Goal: Task Accomplishment & Management: Use online tool/utility

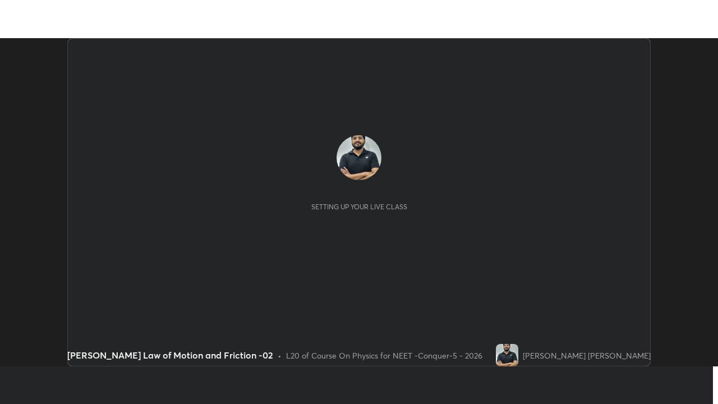
scroll to position [328, 718]
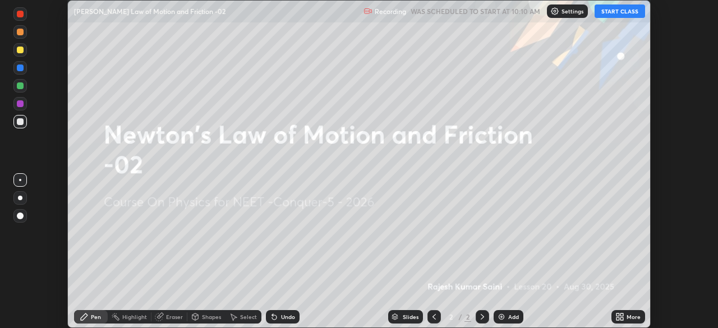
click at [620, 13] on button "START CLASS" at bounding box center [620, 10] width 50 height 13
click at [622, 316] on icon at bounding box center [621, 315] width 3 height 3
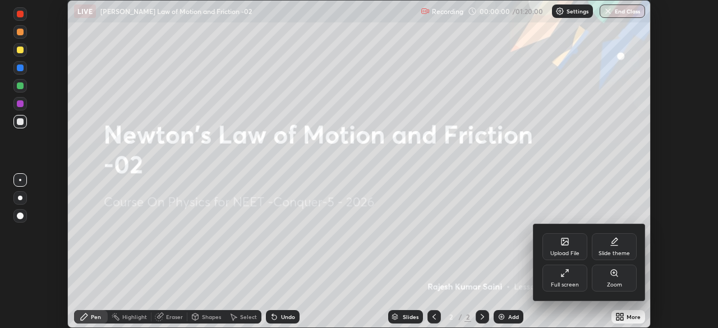
click at [570, 282] on div "Full screen" at bounding box center [565, 285] width 28 height 6
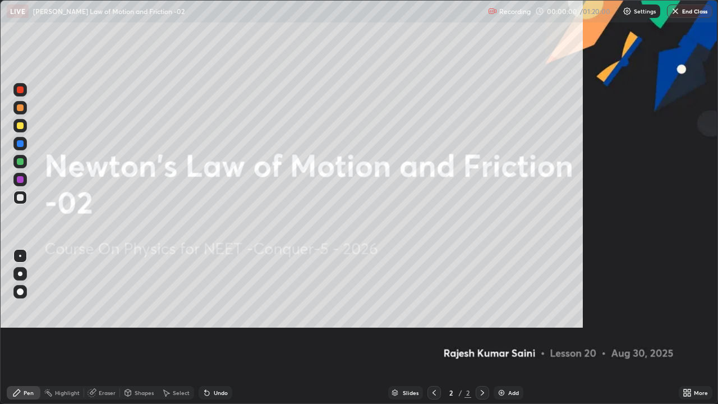
scroll to position [404, 718]
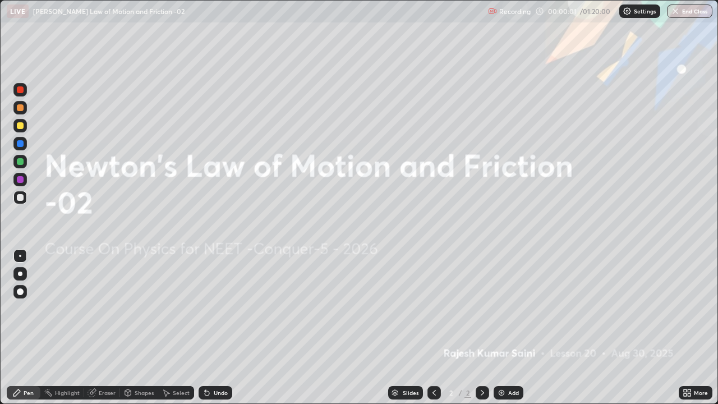
click at [635, 16] on div "Settings" at bounding box center [639, 10] width 41 height 13
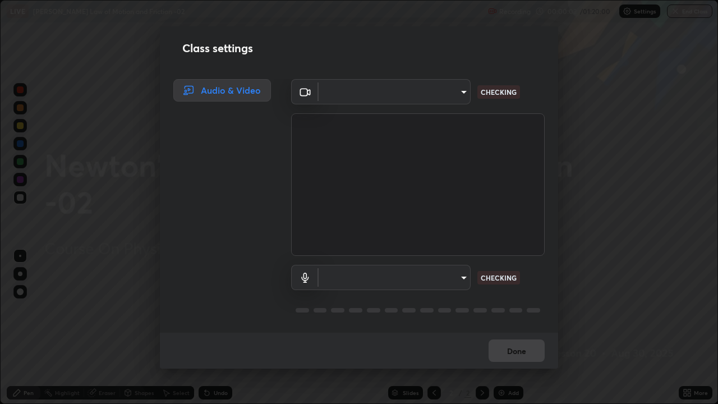
click at [448, 102] on body "Erase all LIVE Newton's Law of Motion and Friction -02 Recording 00:00:02 / 01:…" at bounding box center [359, 202] width 718 height 404
click at [438, 96] on div at bounding box center [359, 202] width 718 height 404
type input "bfa13ec11e3806c3eb92bf3b7126344263004e7e0ebf3fc0325b0f534c832c89"
type input "0386923fb9024cbaf178a4a2fd8e3b751ee26661207c8dbefa86137fe9378b42"
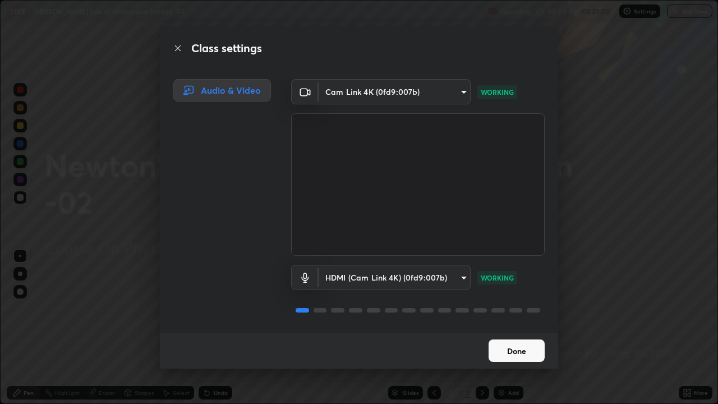
click at [518, 328] on button "Done" at bounding box center [517, 350] width 56 height 22
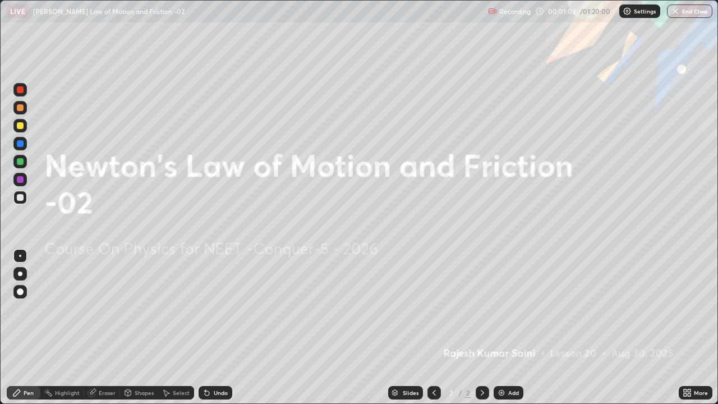
click at [504, 328] on img at bounding box center [501, 392] width 9 height 9
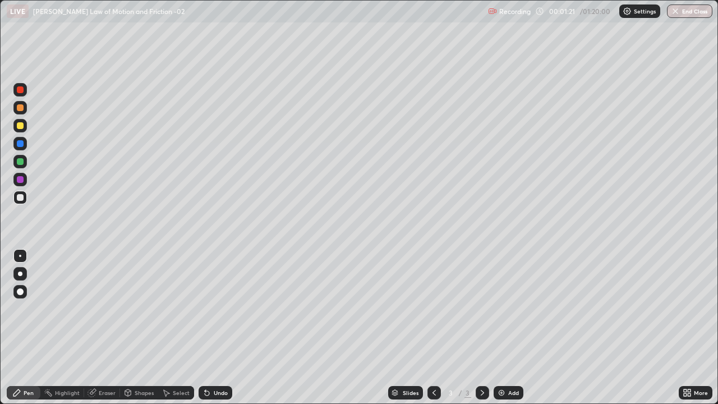
click at [20, 92] on div at bounding box center [20, 89] width 7 height 7
click at [173, 328] on div "Select" at bounding box center [181, 393] width 17 height 6
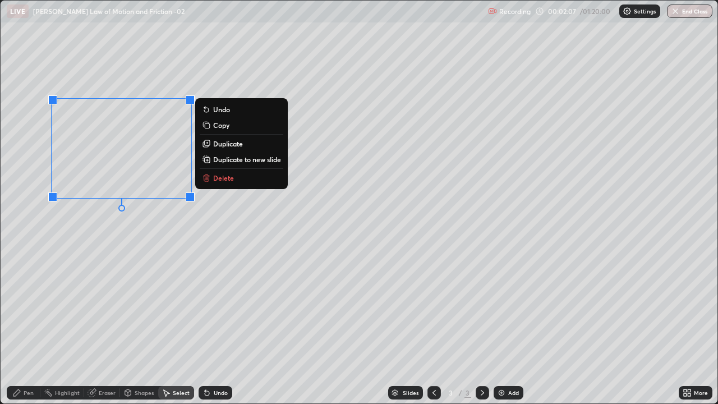
click at [229, 182] on p "Delete" at bounding box center [223, 177] width 21 height 9
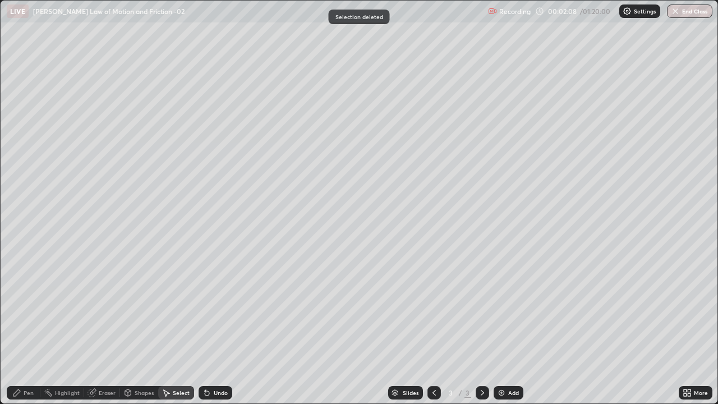
click at [26, 328] on div "Pen" at bounding box center [29, 393] width 10 height 6
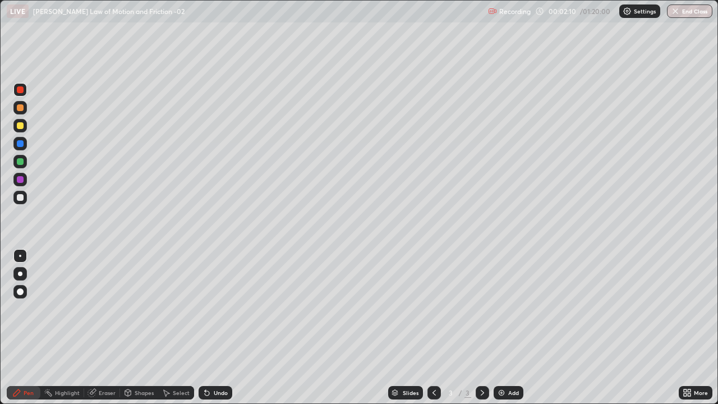
click at [20, 274] on div at bounding box center [20, 274] width 4 height 4
click at [22, 91] on div at bounding box center [20, 89] width 7 height 7
click at [19, 200] on div at bounding box center [20, 197] width 7 height 7
click at [20, 126] on div at bounding box center [20, 125] width 7 height 7
click at [0, 328] on div "Pen Highlight Eraser Shapes Select Undo Slides 3 / 3 Add More" at bounding box center [359, 392] width 718 height 22
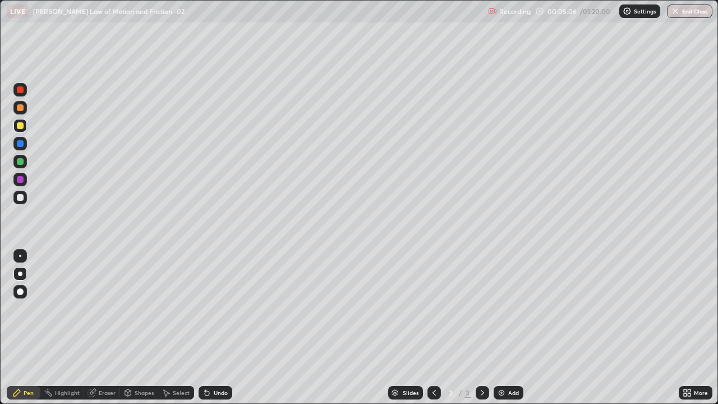
click at [20, 198] on div at bounding box center [20, 197] width 7 height 7
click at [499, 328] on img at bounding box center [501, 392] width 9 height 9
click at [27, 328] on div "Pen" at bounding box center [29, 393] width 10 height 6
click at [21, 130] on div at bounding box center [19, 125] width 13 height 13
click at [20, 91] on div at bounding box center [20, 89] width 7 height 7
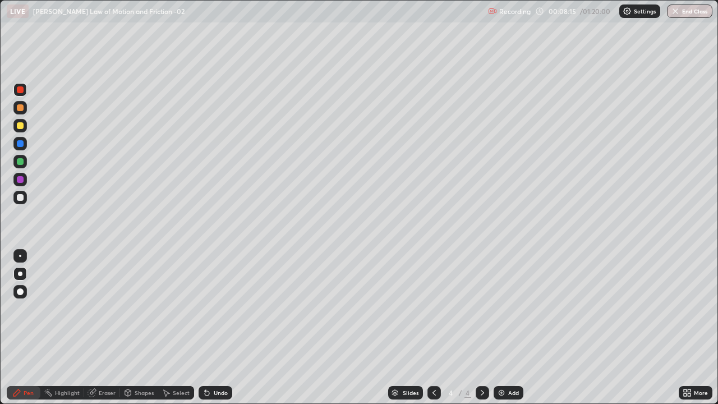
click at [22, 200] on div at bounding box center [20, 197] width 7 height 7
click at [211, 328] on div "Undo" at bounding box center [216, 392] width 34 height 13
click at [213, 328] on div "Undo" at bounding box center [216, 392] width 34 height 13
click at [210, 328] on div "Undo" at bounding box center [216, 392] width 34 height 13
click at [10, 328] on div "Pen" at bounding box center [24, 392] width 34 height 13
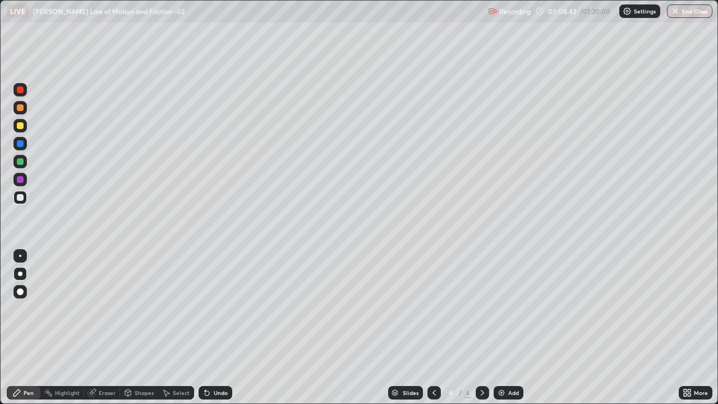
click at [218, 328] on div "Undo" at bounding box center [221, 393] width 14 height 6
click at [210, 328] on div "Undo" at bounding box center [216, 392] width 34 height 13
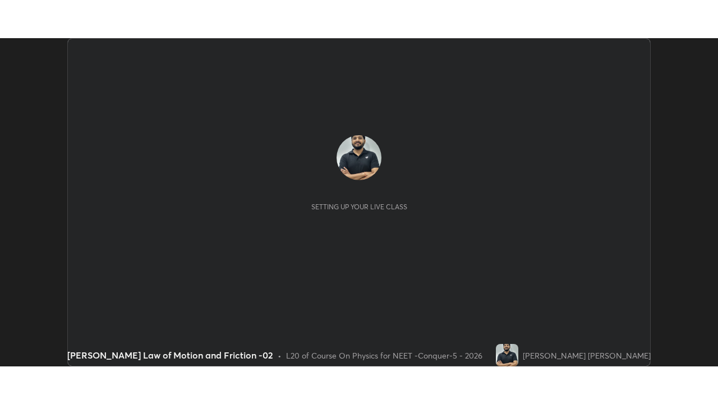
scroll to position [328, 718]
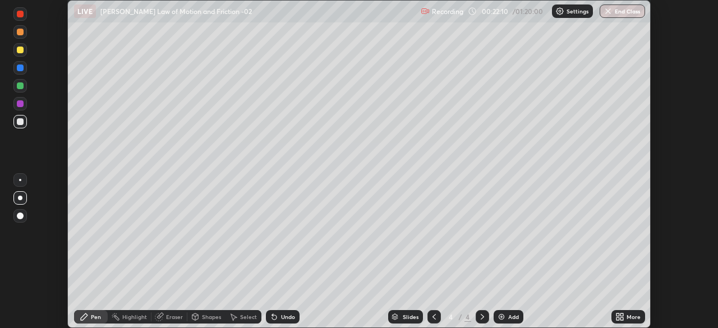
click at [617, 314] on icon at bounding box center [618, 315] width 3 height 3
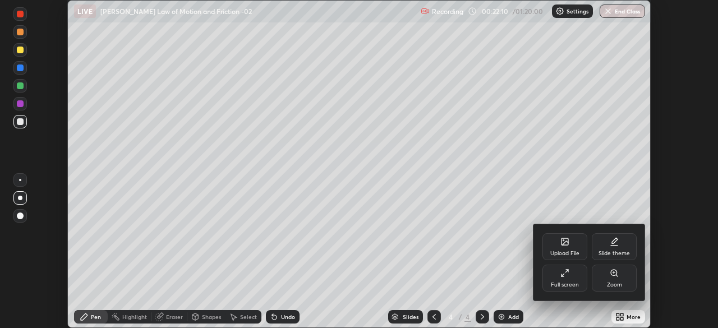
click at [566, 285] on div "Full screen" at bounding box center [565, 285] width 28 height 6
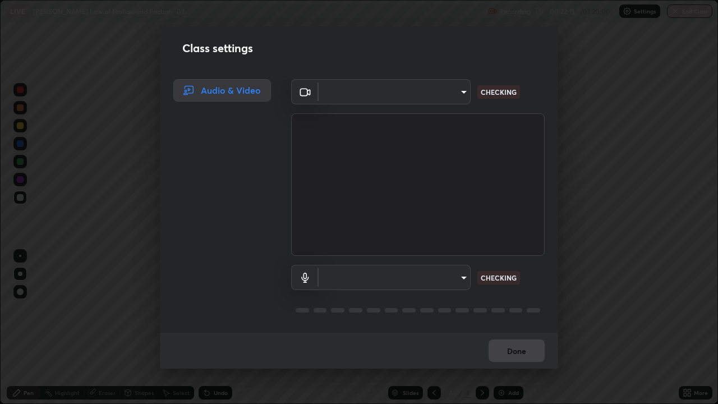
scroll to position [404, 718]
type input "bfa13ec11e3806c3eb92bf3b7126344263004e7e0ebf3fc0325b0f534c832c89"
type input "0386923fb9024cbaf178a4a2fd8e3b751ee26661207c8dbefa86137fe9378b42"
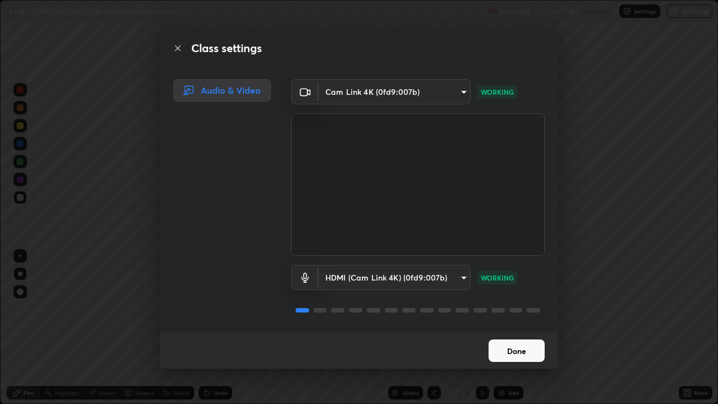
click at [514, 328] on button "Done" at bounding box center [517, 350] width 56 height 22
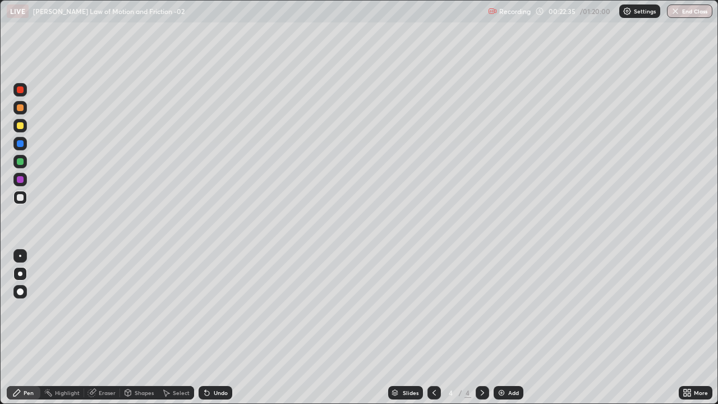
click at [142, 328] on div "Shapes" at bounding box center [144, 393] width 19 height 6
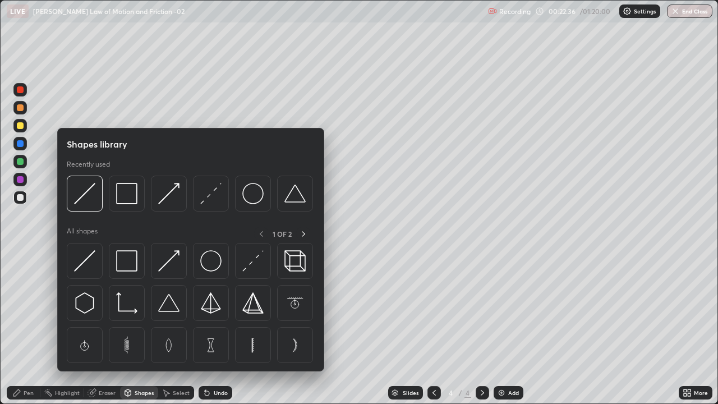
click at [111, 328] on div "Eraser" at bounding box center [107, 393] width 17 height 6
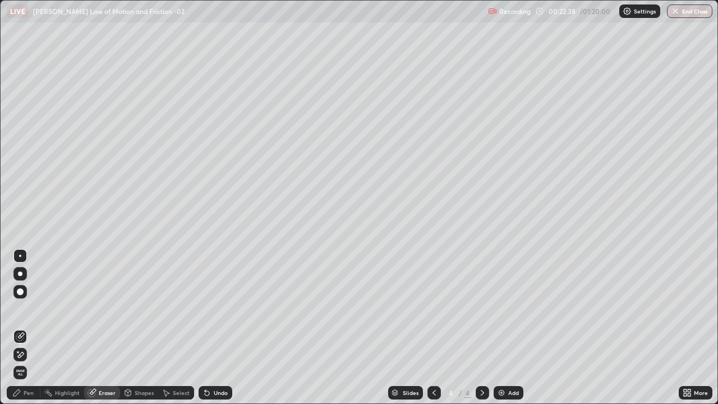
click at [177, 328] on div "Select" at bounding box center [176, 392] width 36 height 13
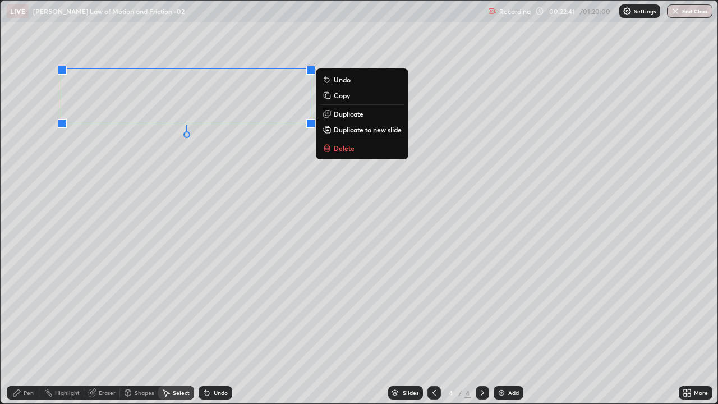
click at [349, 151] on p "Delete" at bounding box center [344, 148] width 21 height 9
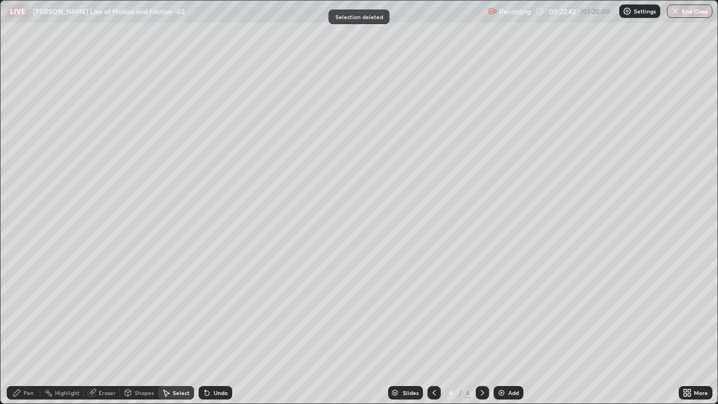
click at [27, 328] on div "Pen" at bounding box center [24, 392] width 34 height 13
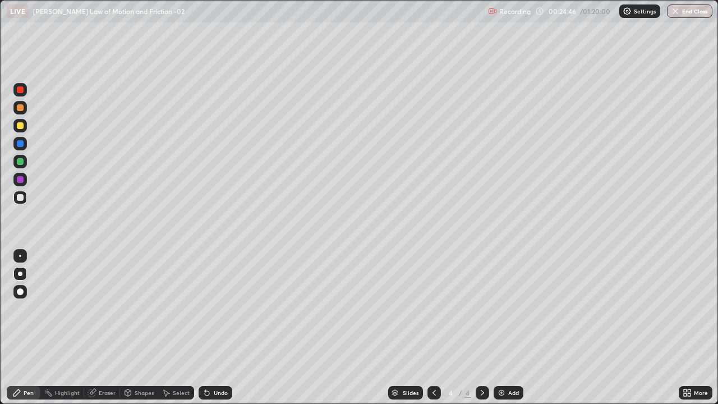
click at [502, 328] on img at bounding box center [501, 392] width 9 height 9
click at [20, 91] on div at bounding box center [20, 89] width 7 height 7
click at [20, 198] on div at bounding box center [20, 197] width 7 height 7
click at [500, 328] on img at bounding box center [501, 392] width 9 height 9
click at [20, 92] on div at bounding box center [20, 89] width 7 height 7
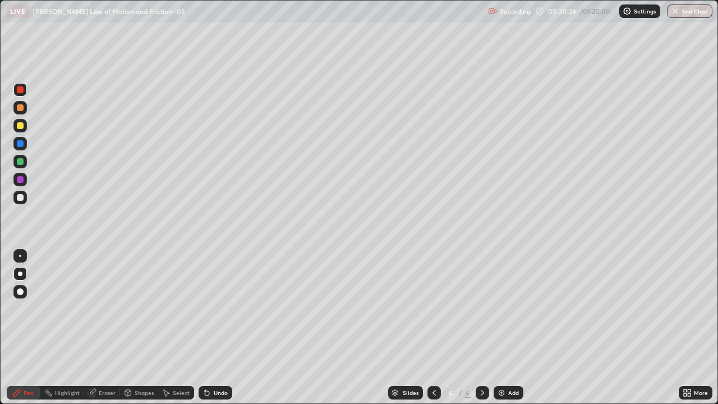
click at [20, 199] on div at bounding box center [20, 197] width 7 height 7
click at [21, 127] on div at bounding box center [20, 125] width 7 height 7
click at [22, 198] on div at bounding box center [20, 197] width 7 height 7
click at [499, 328] on img at bounding box center [501, 392] width 9 height 9
click at [18, 182] on div at bounding box center [20, 179] width 7 height 7
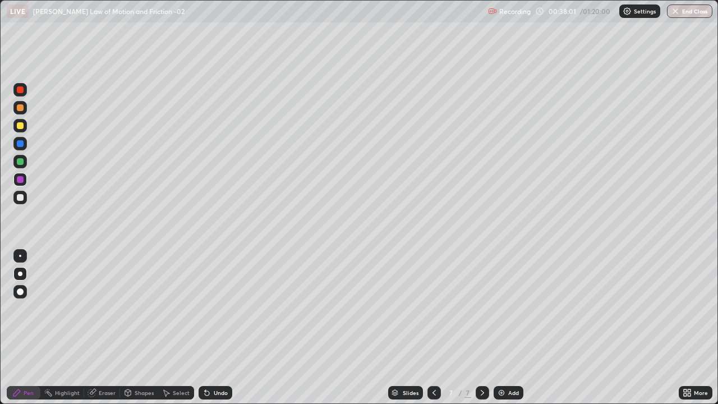
click at [22, 199] on div at bounding box center [20, 197] width 7 height 7
click at [217, 328] on div "Undo" at bounding box center [221, 393] width 14 height 6
click at [214, 328] on div "Undo" at bounding box center [221, 393] width 14 height 6
click at [431, 328] on icon at bounding box center [434, 392] width 9 height 9
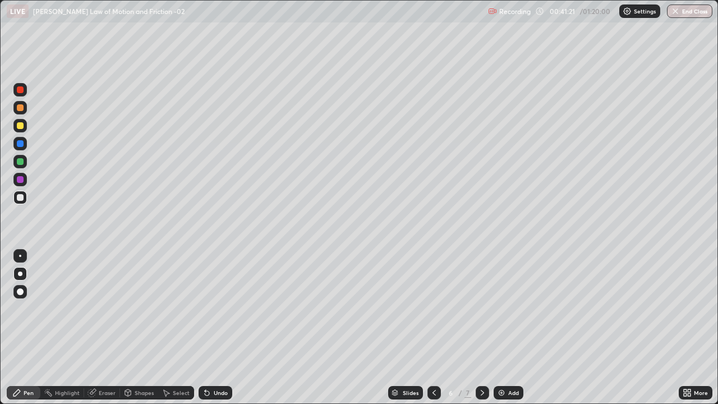
click at [481, 328] on icon at bounding box center [482, 393] width 3 height 6
click at [498, 328] on img at bounding box center [501, 392] width 9 height 9
click at [20, 90] on div at bounding box center [20, 89] width 7 height 7
click at [22, 199] on div at bounding box center [20, 197] width 7 height 7
click at [18, 197] on div at bounding box center [20, 197] width 7 height 7
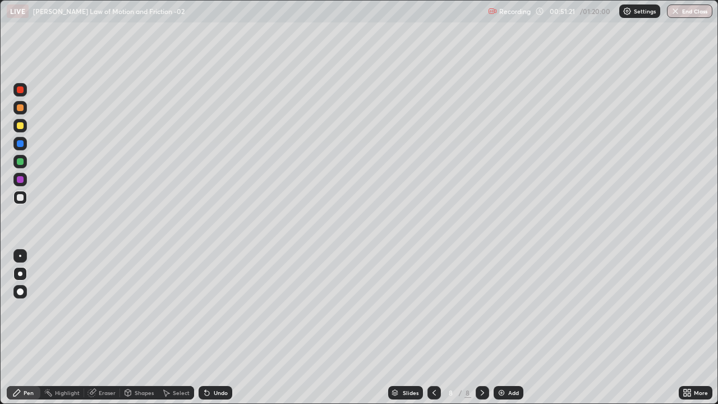
click at [20, 180] on div at bounding box center [20, 179] width 7 height 7
click at [20, 201] on div at bounding box center [19, 197] width 13 height 13
click at [17, 180] on div at bounding box center [20, 179] width 7 height 7
click at [19, 197] on div at bounding box center [20, 197] width 7 height 7
click at [26, 328] on div "Pen" at bounding box center [29, 393] width 10 height 6
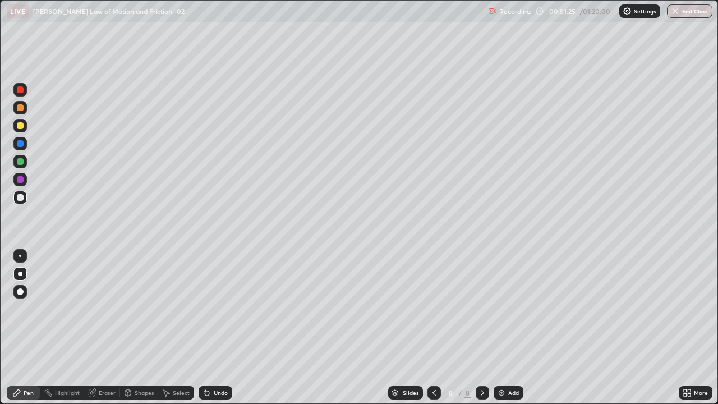
click at [17, 91] on div at bounding box center [20, 89] width 7 height 7
click at [19, 196] on div at bounding box center [20, 197] width 7 height 7
click at [17, 159] on div at bounding box center [20, 161] width 7 height 7
click at [217, 328] on div "Undo" at bounding box center [221, 393] width 14 height 6
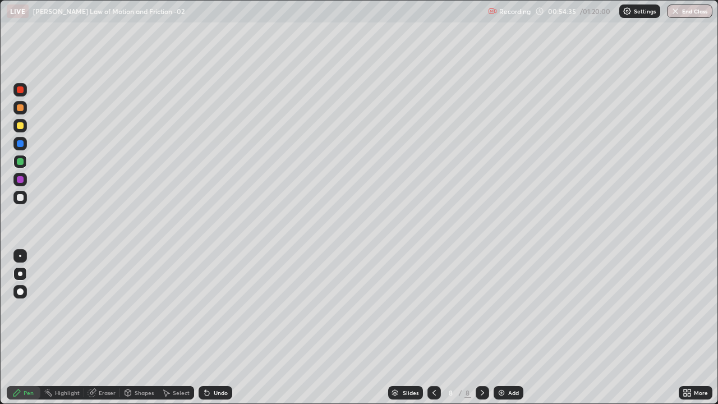
click at [215, 328] on div "Undo" at bounding box center [216, 392] width 34 height 13
click at [222, 328] on div "Undo" at bounding box center [216, 392] width 34 height 13
click at [214, 328] on div "Undo" at bounding box center [221, 393] width 14 height 6
click at [502, 328] on img at bounding box center [501, 392] width 9 height 9
click at [20, 200] on div at bounding box center [20, 197] width 7 height 7
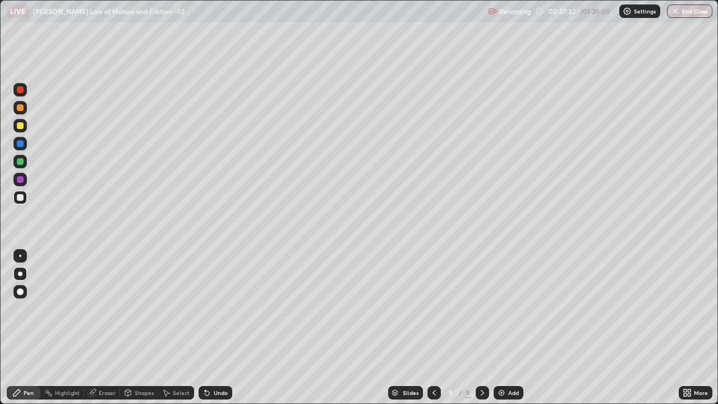
click at [16, 162] on div at bounding box center [19, 161] width 13 height 13
click at [19, 143] on div at bounding box center [20, 143] width 7 height 7
click at [18, 126] on div at bounding box center [20, 125] width 7 height 7
click at [218, 328] on div "Undo" at bounding box center [221, 393] width 14 height 6
click at [219, 328] on div "Undo" at bounding box center [221, 393] width 14 height 6
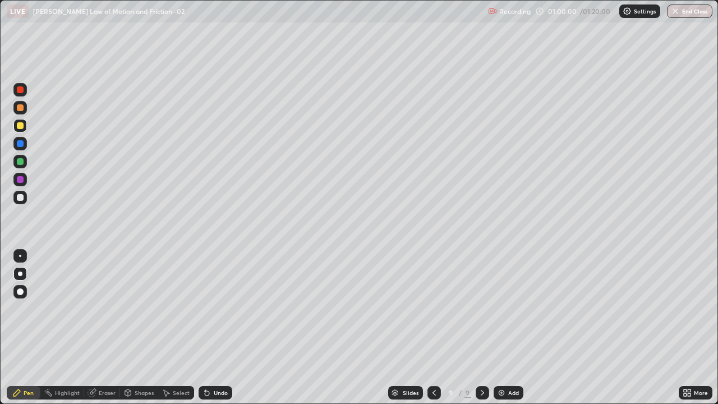
click at [219, 328] on div "Undo" at bounding box center [221, 393] width 14 height 6
click at [220, 328] on div "Undo" at bounding box center [221, 393] width 14 height 6
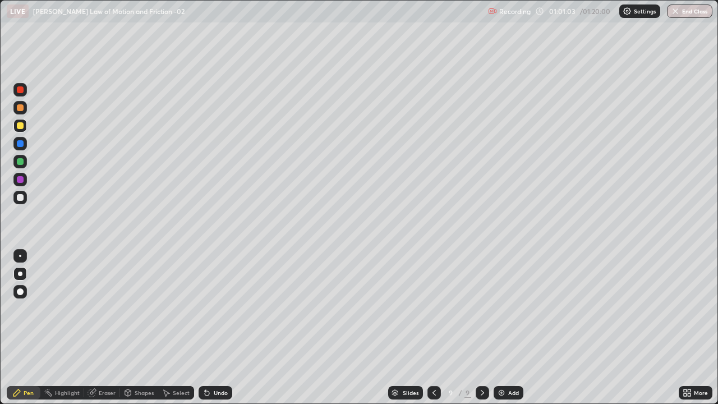
click at [433, 328] on icon at bounding box center [434, 392] width 9 height 9
click at [481, 328] on icon at bounding box center [482, 393] width 3 height 6
click at [173, 328] on div "Select" at bounding box center [176, 392] width 36 height 13
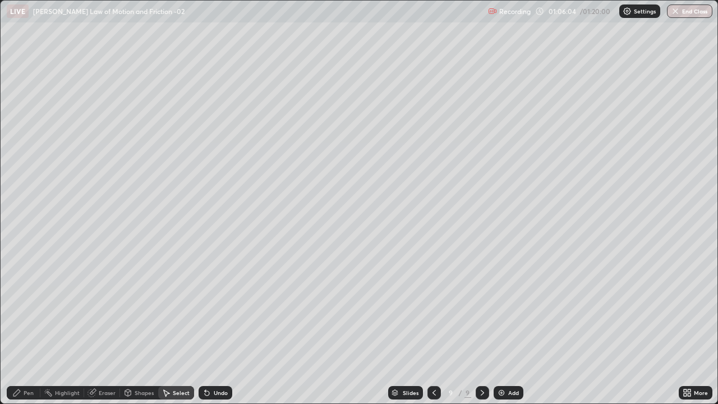
click at [21, 328] on div "Pen" at bounding box center [24, 392] width 34 height 13
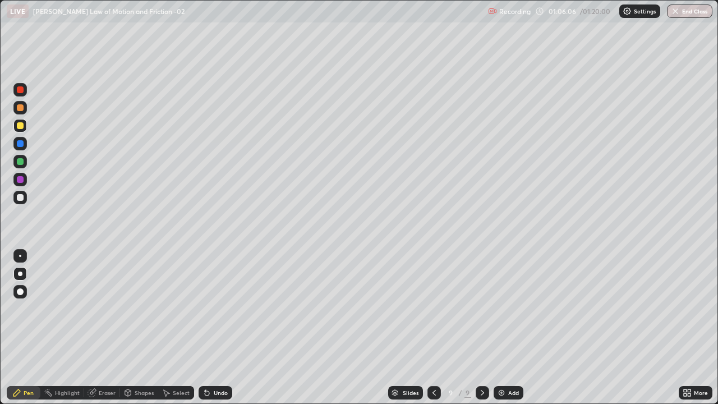
click at [168, 328] on div "Select" at bounding box center [176, 392] width 36 height 13
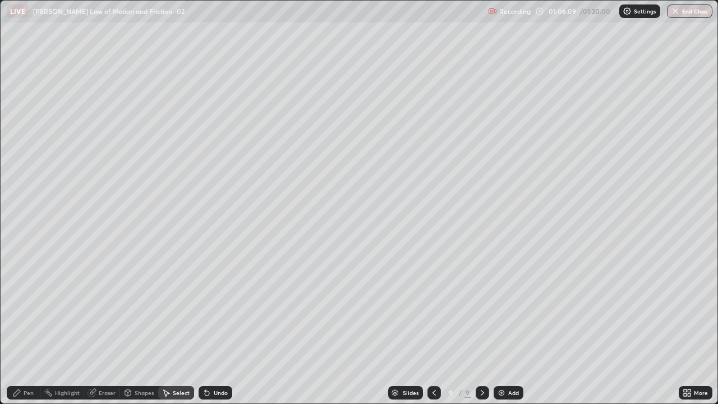
click at [170, 328] on div "Select" at bounding box center [176, 392] width 36 height 13
click at [169, 328] on icon at bounding box center [166, 392] width 9 height 9
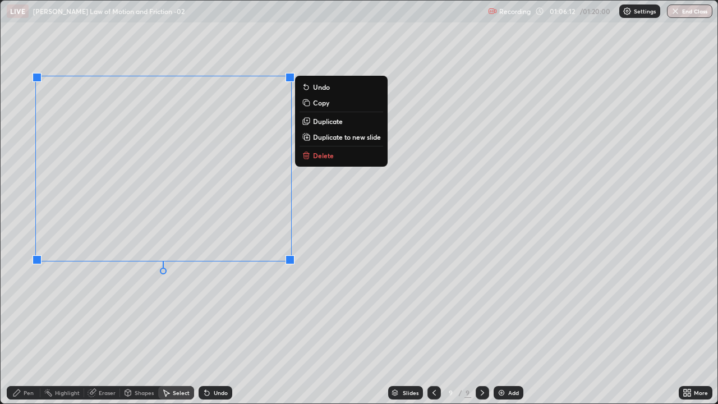
click at [338, 157] on button "Delete" at bounding box center [342, 155] width 84 height 13
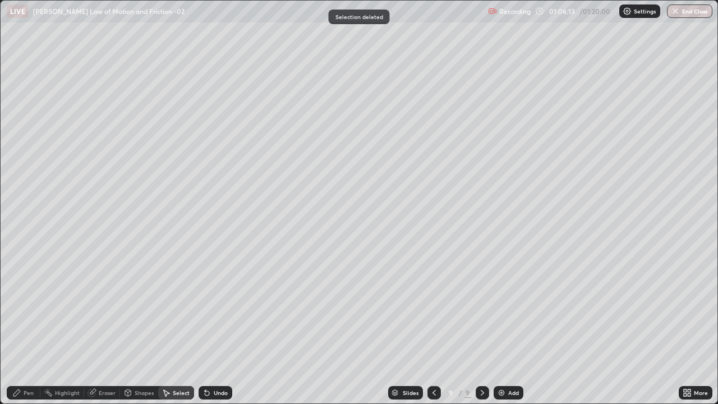
click at [31, 328] on div "Pen" at bounding box center [24, 392] width 34 height 13
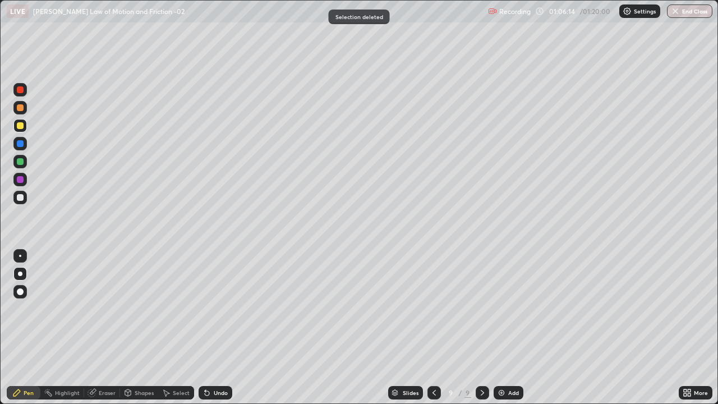
click at [21, 199] on div at bounding box center [20, 197] width 7 height 7
click at [20, 126] on div at bounding box center [20, 125] width 7 height 7
click at [207, 328] on icon at bounding box center [207, 393] width 4 height 4
click at [498, 328] on img at bounding box center [501, 392] width 9 height 9
click at [19, 91] on div at bounding box center [20, 89] width 7 height 7
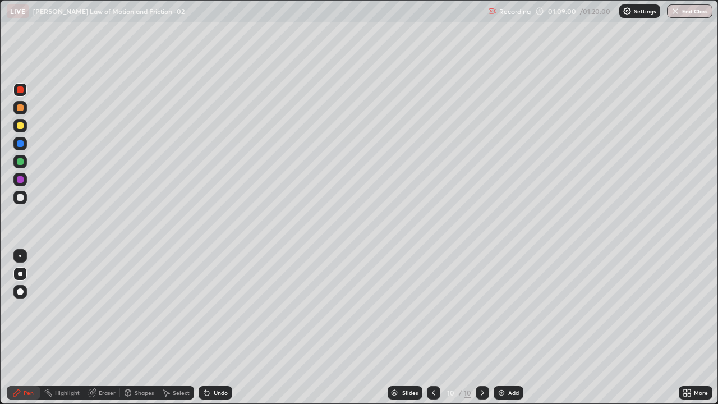
click at [20, 199] on div at bounding box center [20, 197] width 7 height 7
click at [18, 161] on div at bounding box center [20, 161] width 7 height 7
click at [22, 197] on div at bounding box center [20, 197] width 7 height 7
click at [19, 197] on div at bounding box center [20, 197] width 7 height 7
click at [20, 126] on div at bounding box center [20, 125] width 7 height 7
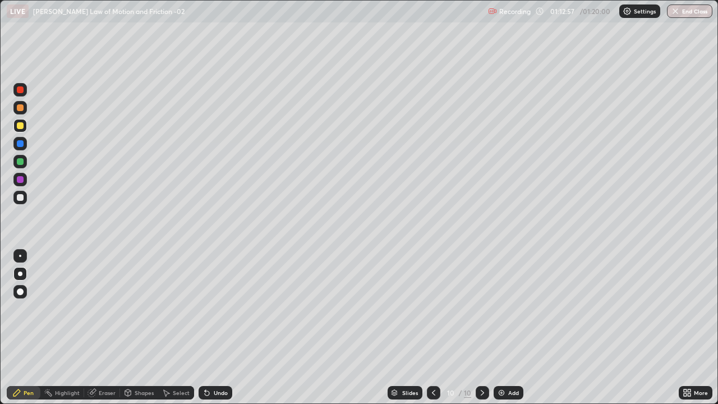
click at [21, 199] on div at bounding box center [20, 197] width 7 height 7
click at [20, 200] on div at bounding box center [20, 197] width 7 height 7
click at [18, 125] on div at bounding box center [20, 125] width 7 height 7
click at [20, 198] on div at bounding box center [20, 197] width 7 height 7
click at [500, 328] on img at bounding box center [501, 392] width 9 height 9
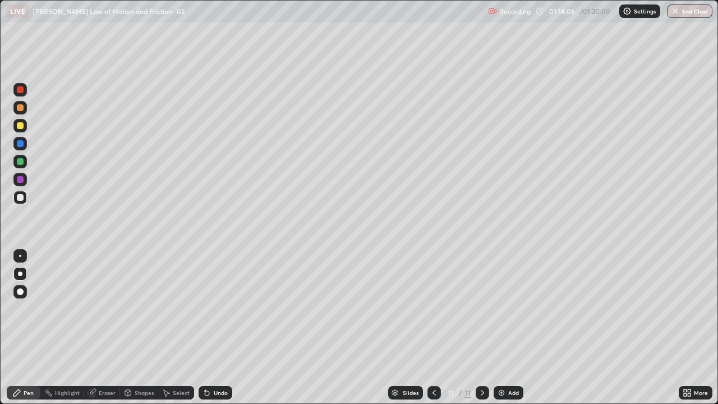
click at [19, 197] on div at bounding box center [20, 197] width 7 height 7
click at [30, 328] on div "Pen" at bounding box center [24, 392] width 34 height 13
click at [20, 199] on div at bounding box center [20, 197] width 7 height 7
click at [28, 328] on div "Pen" at bounding box center [24, 392] width 34 height 13
click at [28, 40] on div "Erase all" at bounding box center [20, 201] width 27 height 359
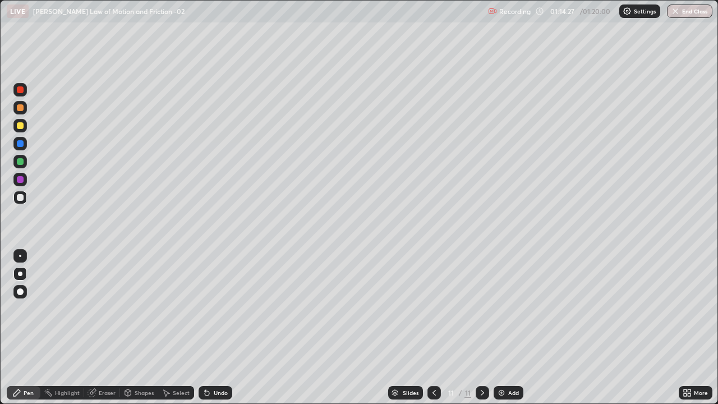
click at [23, 199] on div at bounding box center [20, 197] width 7 height 7
click at [20, 144] on div at bounding box center [20, 143] width 7 height 7
click at [21, 126] on div at bounding box center [20, 125] width 7 height 7
click at [16, 196] on div at bounding box center [19, 197] width 13 height 13
click at [20, 164] on div at bounding box center [20, 161] width 7 height 7
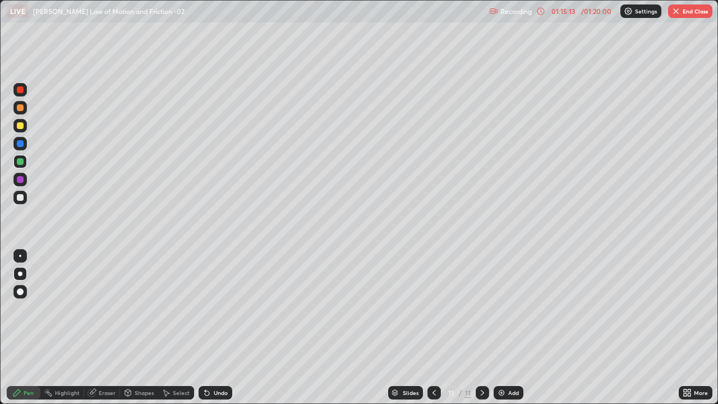
click at [20, 196] on div at bounding box center [20, 197] width 7 height 7
click at [19, 200] on div at bounding box center [20, 197] width 7 height 7
click at [21, 200] on div at bounding box center [20, 197] width 7 height 7
click at [144, 328] on div "Shapes" at bounding box center [144, 393] width 19 height 6
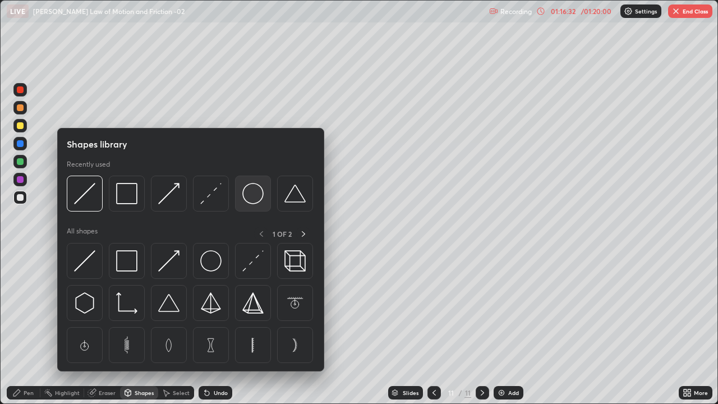
click at [250, 198] on img at bounding box center [252, 193] width 21 height 21
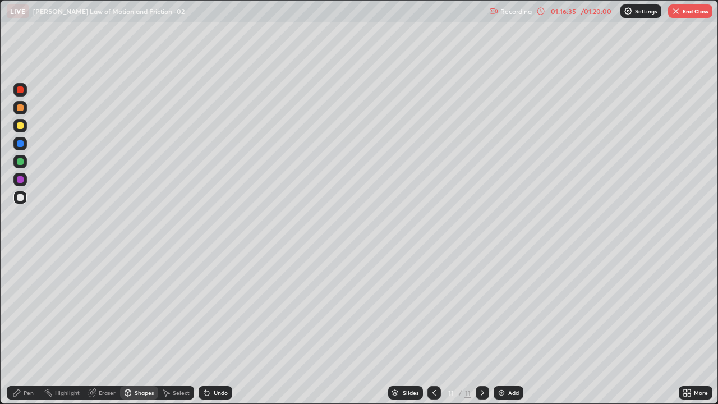
click at [135, 328] on div "Shapes" at bounding box center [144, 393] width 19 height 6
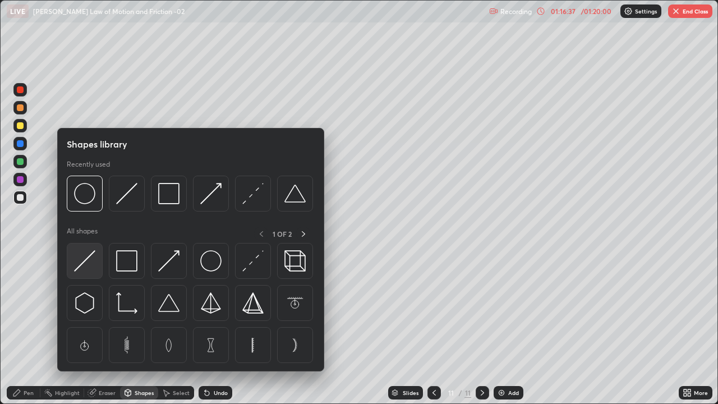
click at [88, 265] on img at bounding box center [84, 260] width 21 height 21
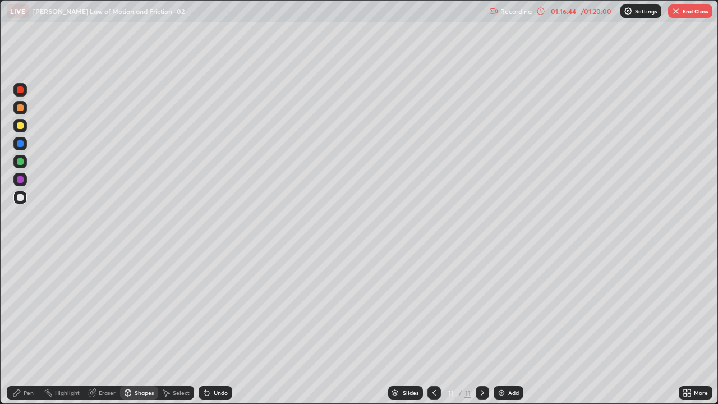
click at [18, 181] on div at bounding box center [20, 179] width 7 height 7
click at [29, 328] on div "Pen" at bounding box center [29, 393] width 10 height 6
click at [24, 197] on div at bounding box center [19, 197] width 13 height 13
click at [20, 162] on div at bounding box center [20, 161] width 7 height 7
click at [177, 328] on div "Select" at bounding box center [181, 393] width 17 height 6
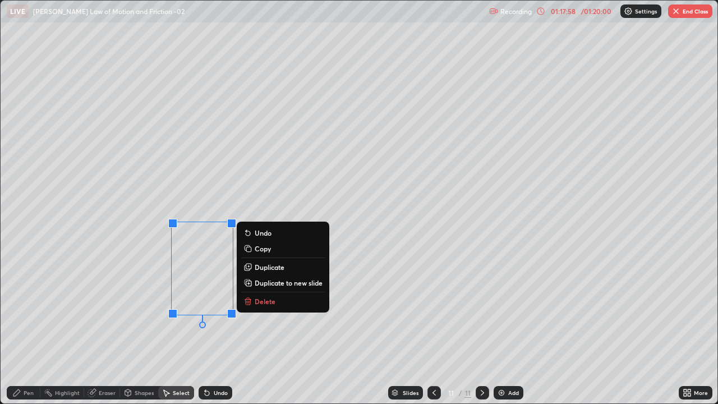
click at [249, 302] on icon at bounding box center [249, 302] width 0 height 2
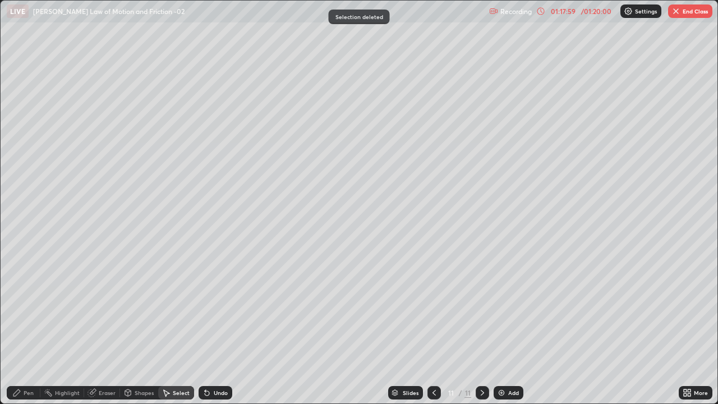
click at [26, 328] on div "Pen" at bounding box center [24, 392] width 34 height 13
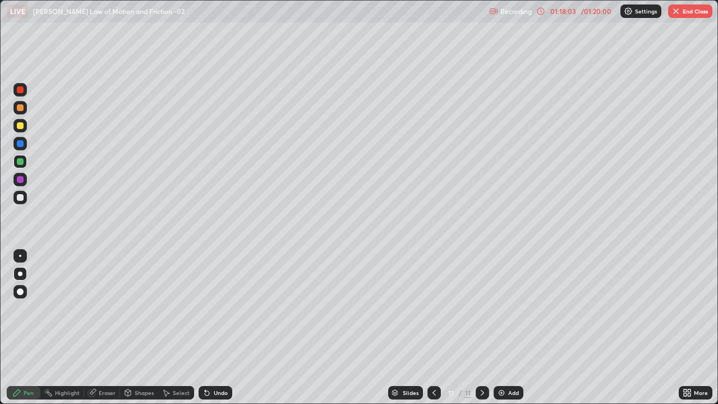
click at [433, 328] on icon at bounding box center [434, 393] width 3 height 6
click at [482, 328] on icon at bounding box center [482, 392] width 9 height 9
click at [19, 199] on div at bounding box center [20, 197] width 7 height 7
click at [107, 328] on div "Eraser" at bounding box center [107, 393] width 17 height 6
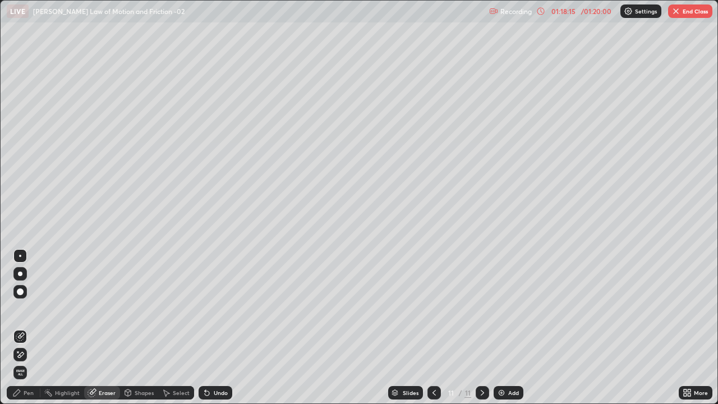
click at [137, 328] on div "Shapes" at bounding box center [139, 392] width 38 height 13
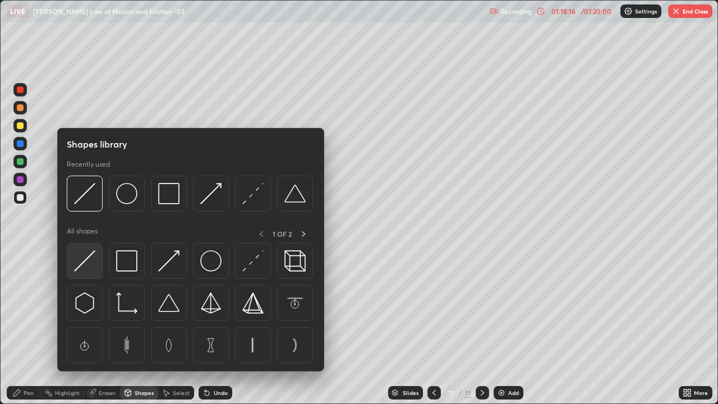
click at [91, 266] on img at bounding box center [84, 260] width 21 height 21
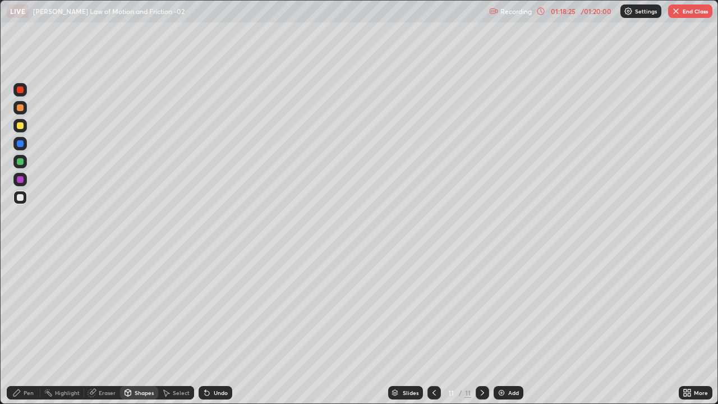
click at [30, 328] on div "Pen" at bounding box center [29, 393] width 10 height 6
click at [20, 163] on div at bounding box center [20, 161] width 7 height 7
click at [19, 197] on div at bounding box center [20, 197] width 7 height 7
click at [20, 180] on div at bounding box center [20, 179] width 7 height 7
click at [20, 163] on div at bounding box center [20, 161] width 7 height 7
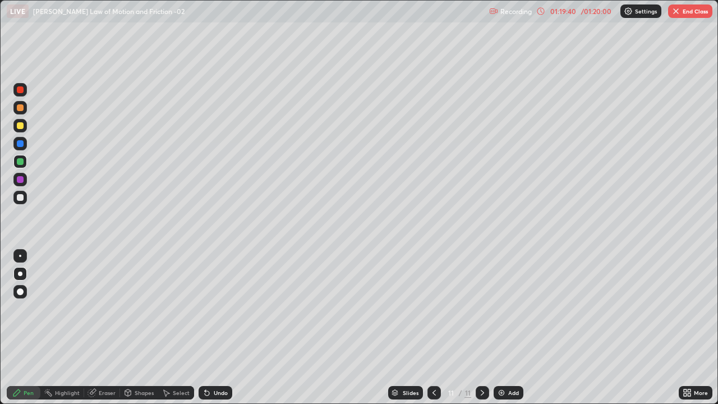
click at [504, 328] on img at bounding box center [501, 392] width 9 height 9
click at [20, 197] on div at bounding box center [20, 197] width 7 height 7
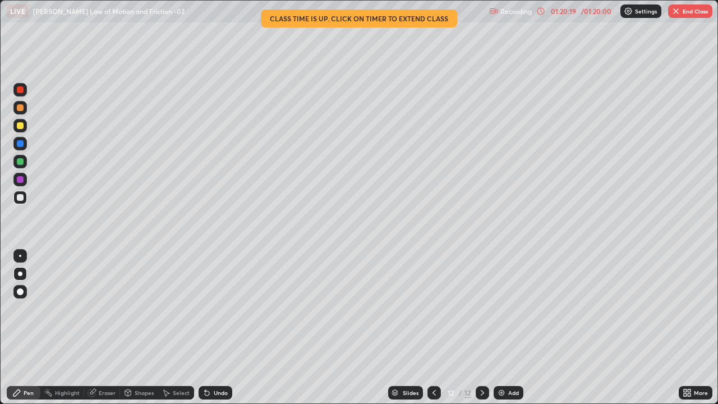
click at [18, 197] on div at bounding box center [20, 197] width 7 height 7
click at [20, 178] on div at bounding box center [20, 179] width 7 height 7
click at [434, 328] on icon at bounding box center [434, 392] width 9 height 9
click at [431, 328] on icon at bounding box center [434, 392] width 9 height 9
click at [481, 328] on icon at bounding box center [482, 392] width 9 height 9
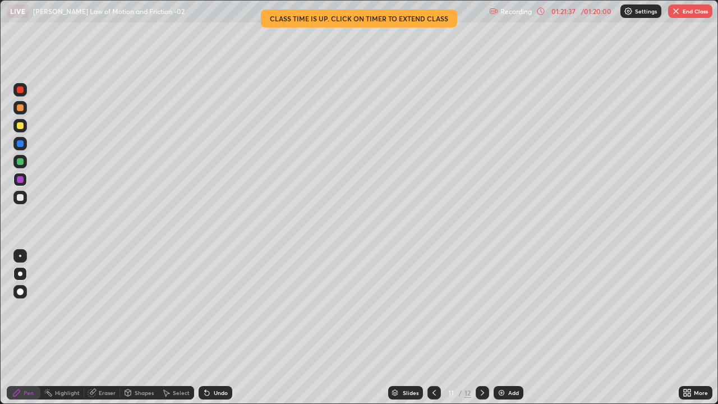
click at [481, 328] on icon at bounding box center [482, 392] width 9 height 9
click at [21, 127] on div at bounding box center [20, 125] width 7 height 7
click at [434, 328] on icon at bounding box center [434, 392] width 9 height 9
click at [433, 328] on icon at bounding box center [434, 392] width 9 height 9
click at [429, 328] on div at bounding box center [433, 392] width 13 height 22
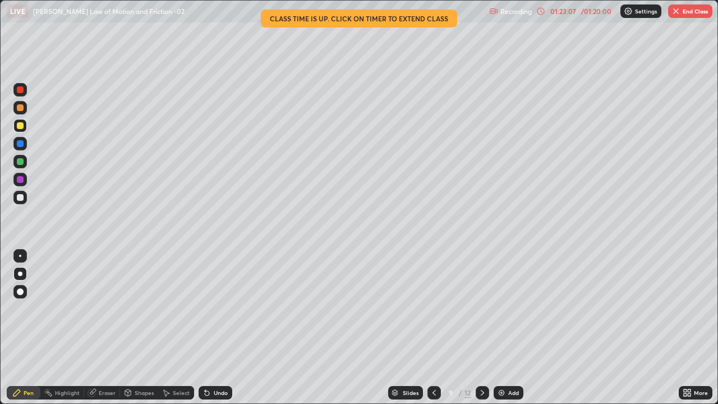
click at [481, 328] on icon at bounding box center [482, 392] width 9 height 9
click at [573, 10] on div "01:24:33" at bounding box center [563, 11] width 31 height 7
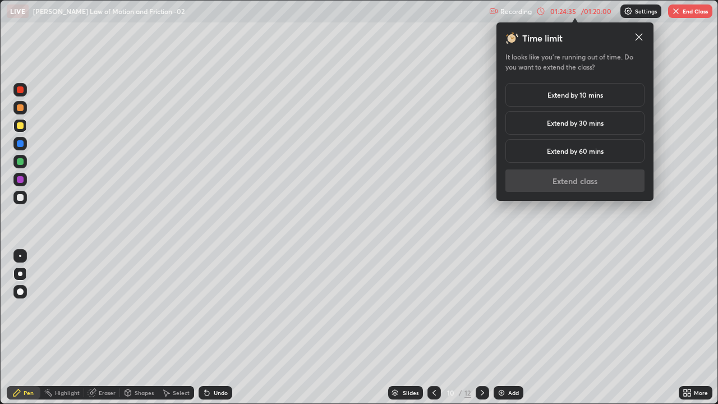
click at [565, 103] on div "Extend by 10 mins" at bounding box center [574, 95] width 139 height 24
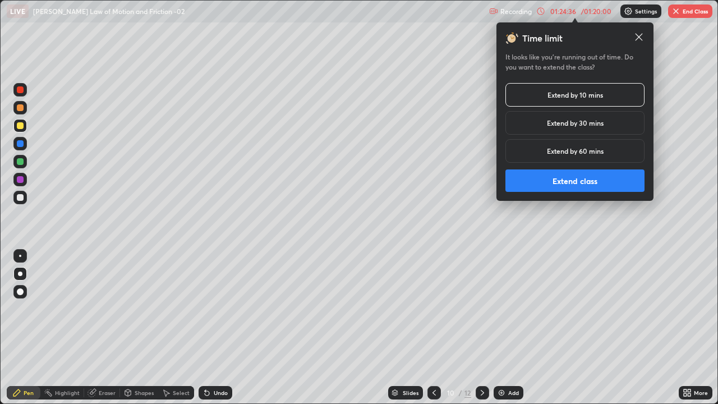
click at [565, 181] on button "Extend class" at bounding box center [574, 180] width 139 height 22
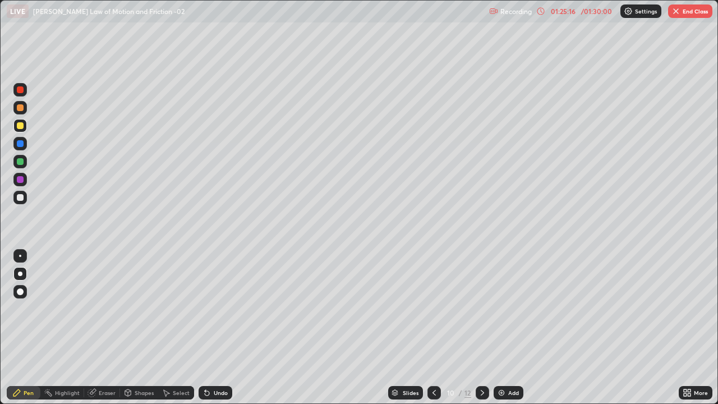
click at [482, 328] on icon at bounding box center [482, 393] width 3 height 6
click at [433, 328] on icon at bounding box center [434, 392] width 9 height 9
click at [480, 328] on icon at bounding box center [482, 392] width 9 height 9
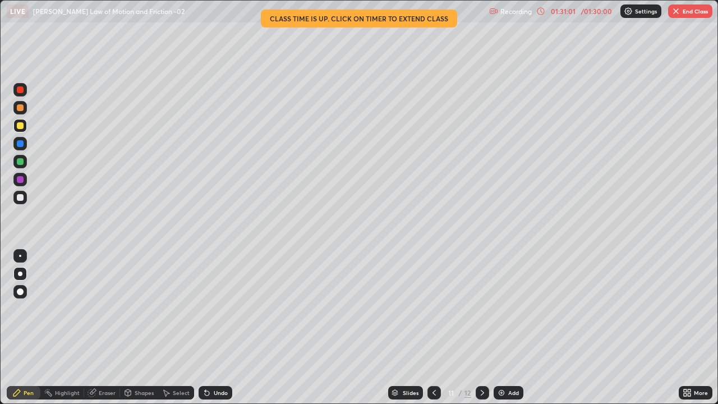
click at [682, 13] on button "End Class" at bounding box center [690, 10] width 44 height 13
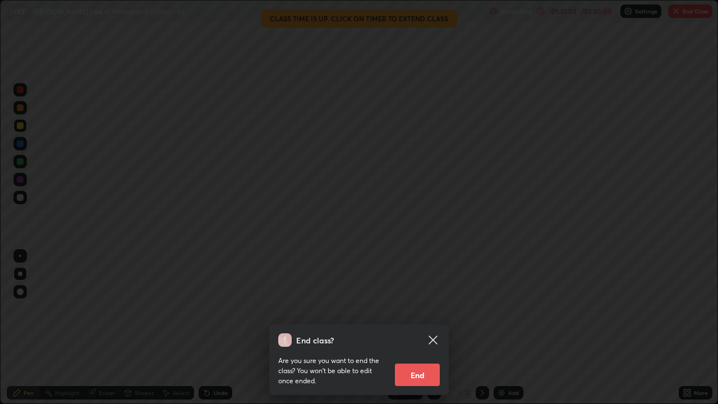
click at [418, 328] on button "End" at bounding box center [417, 375] width 45 height 22
